Goal: Task Accomplishment & Management: Manage account settings

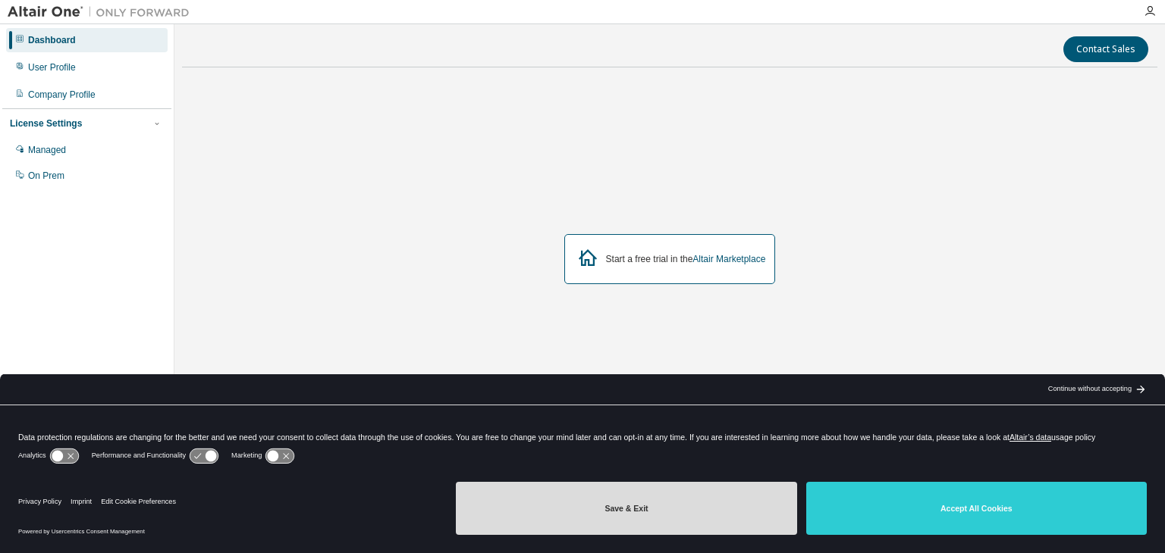
click at [704, 489] on button "Save & Exit" at bounding box center [626, 508] width 340 height 53
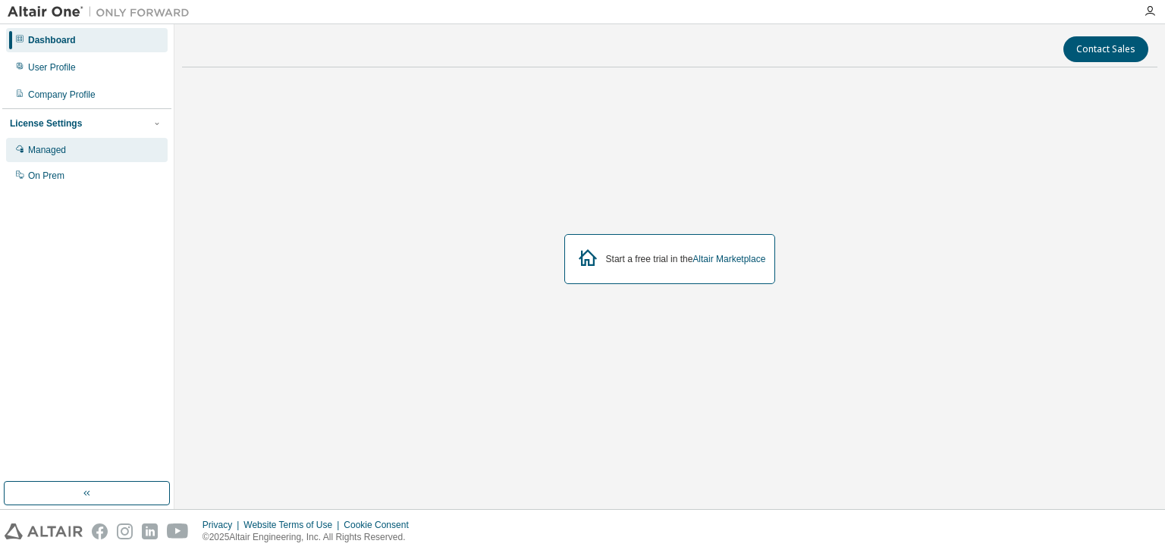
click at [126, 152] on div "Managed" at bounding box center [86, 150] width 161 height 24
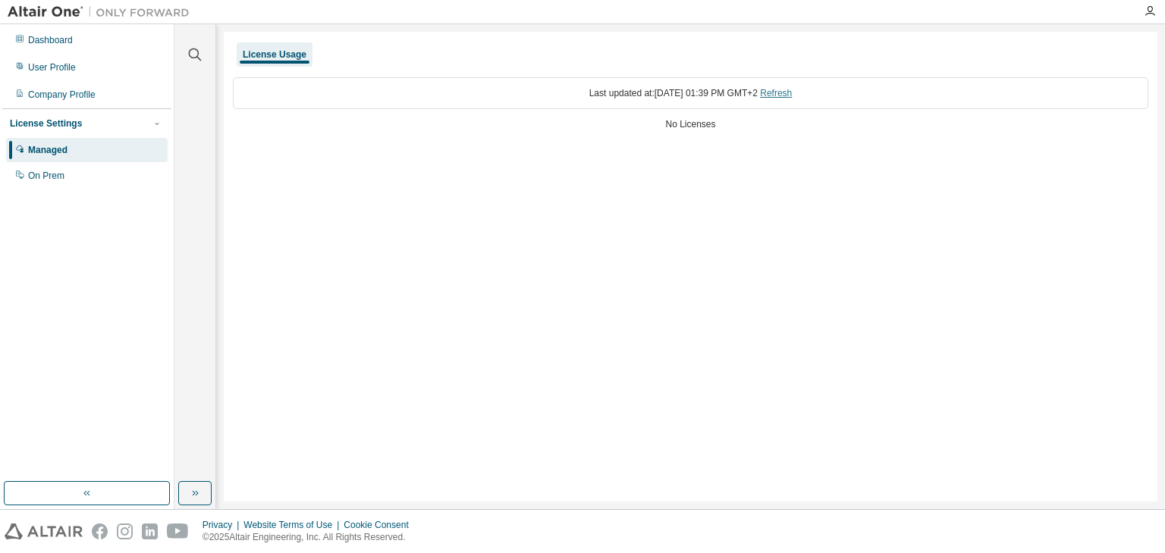
click at [785, 96] on link "Refresh" at bounding box center [776, 93] width 32 height 11
